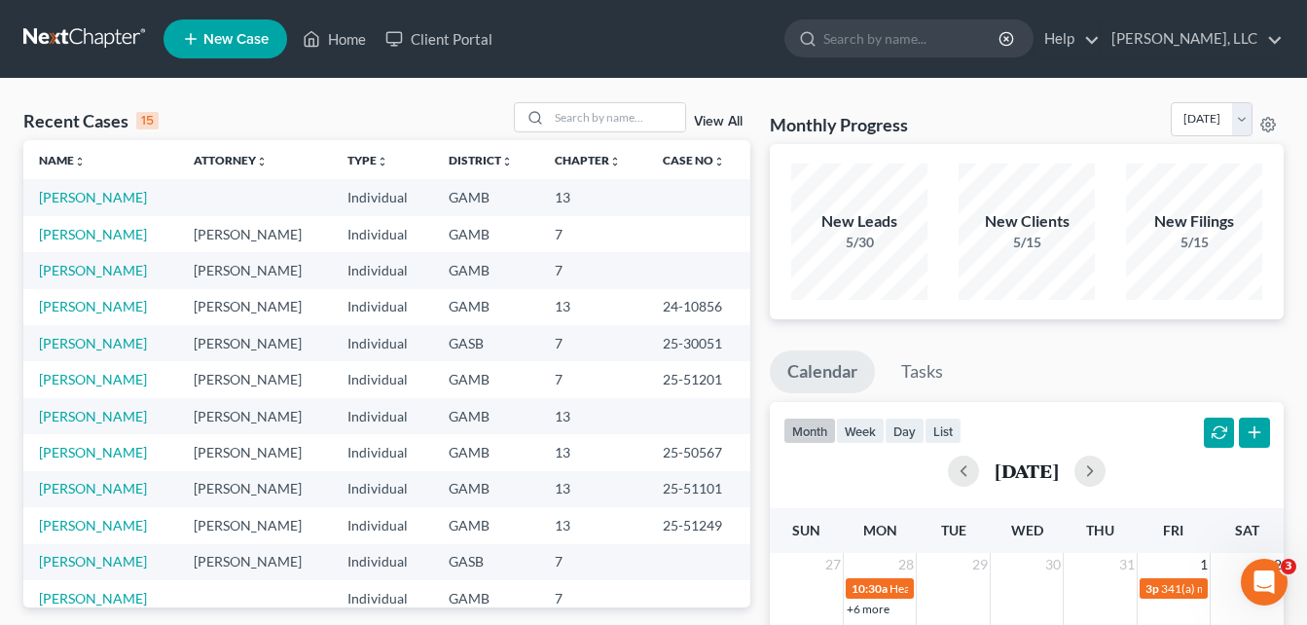
click at [239, 40] on span "New Case" at bounding box center [235, 39] width 65 height 15
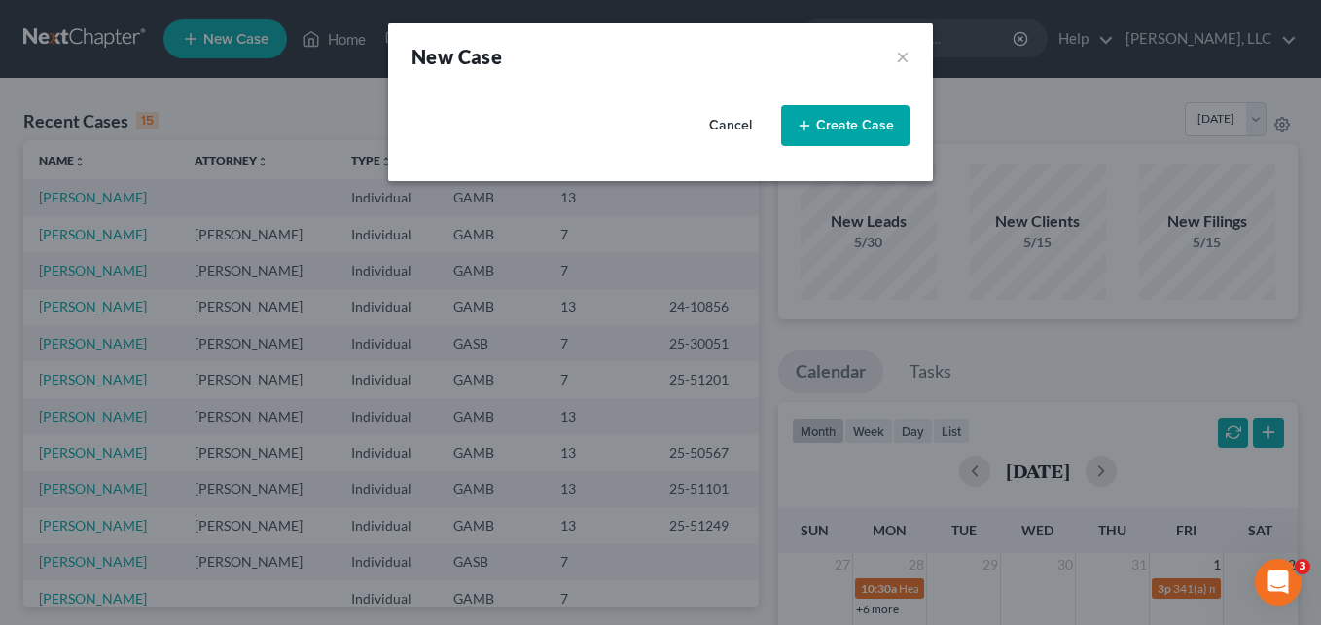
select select "18"
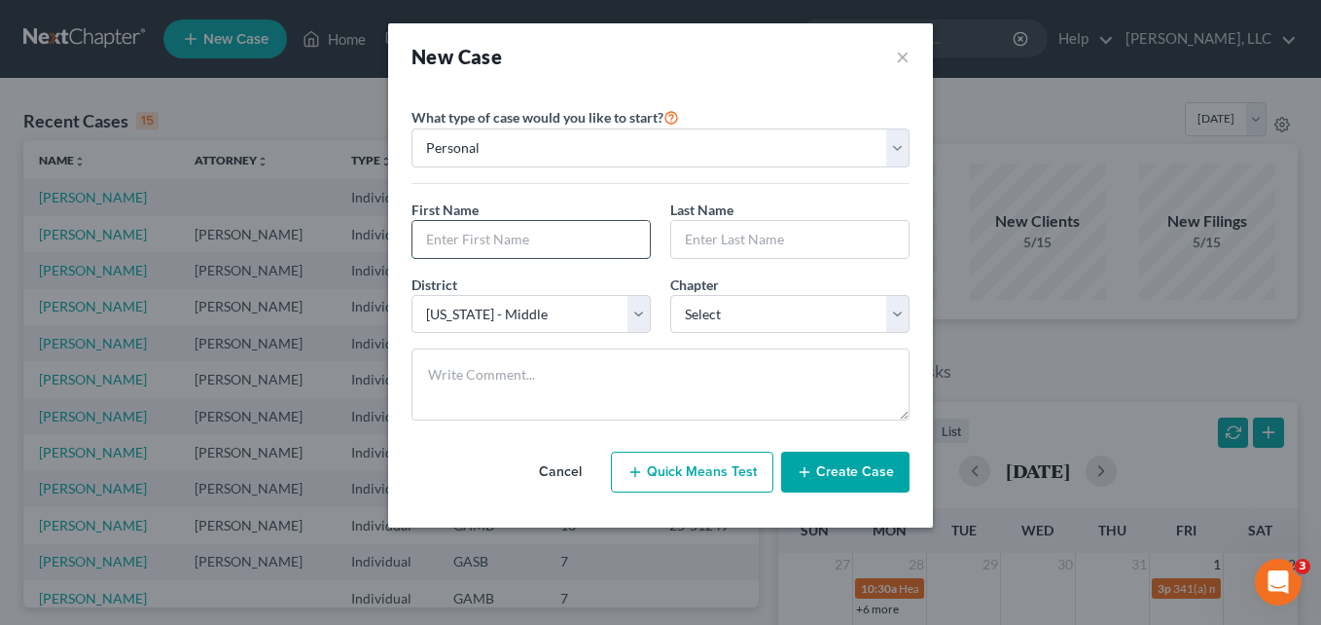
click at [488, 232] on input "text" at bounding box center [530, 239] width 237 height 37
type input "k"
type input "[PERSON_NAME]"
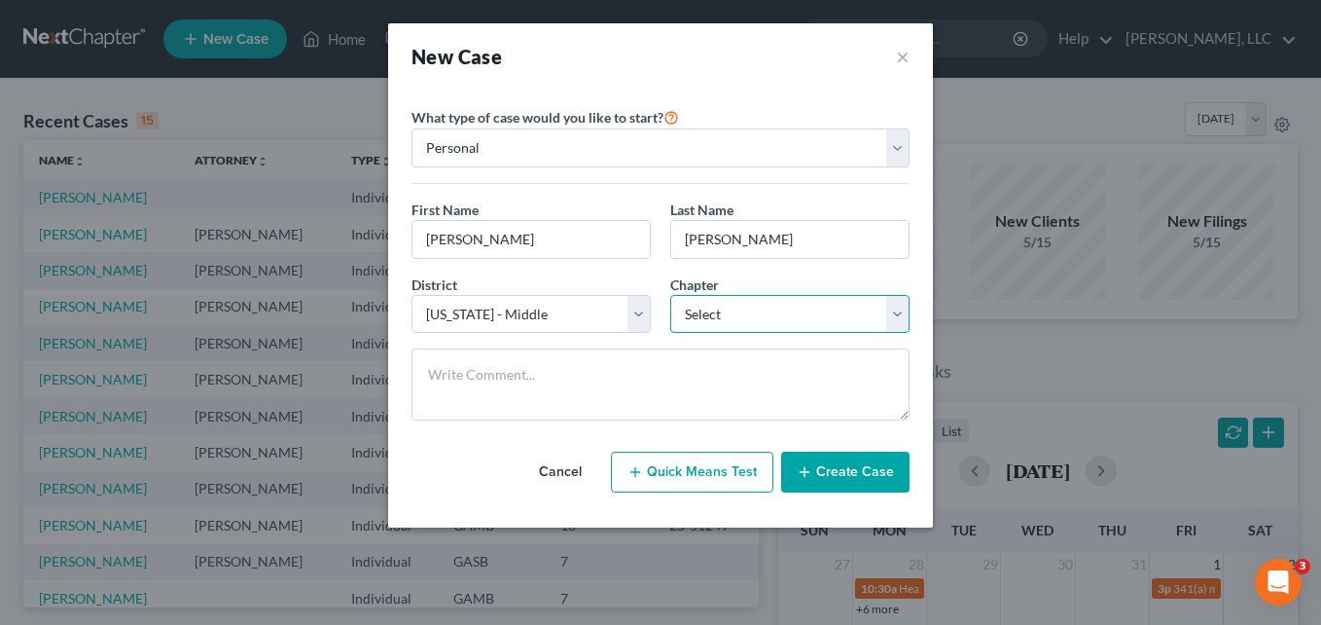
click at [705, 325] on select "Select 7 11 12 13" at bounding box center [789, 314] width 239 height 39
select select "0"
click at [670, 295] on select "Select 7 11 12 13" at bounding box center [789, 314] width 239 height 39
click at [836, 471] on button "Create Case" at bounding box center [845, 471] width 128 height 41
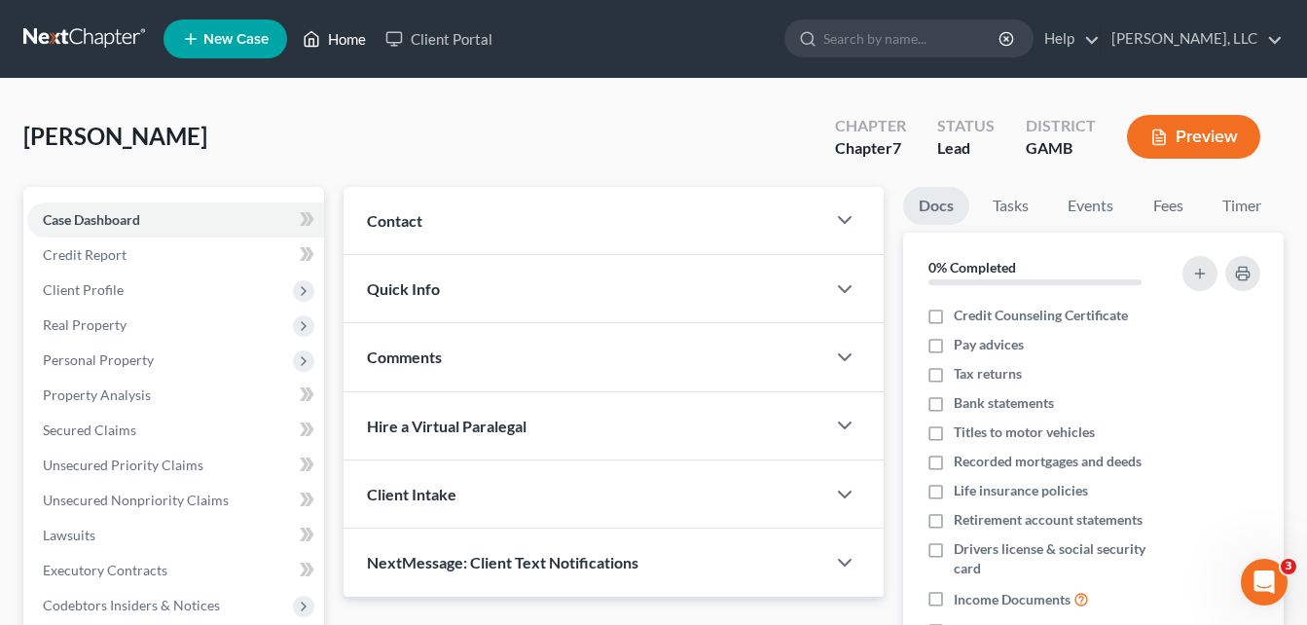
click at [343, 43] on link "Home" at bounding box center [334, 38] width 83 height 35
